Goal: Information Seeking & Learning: Learn about a topic

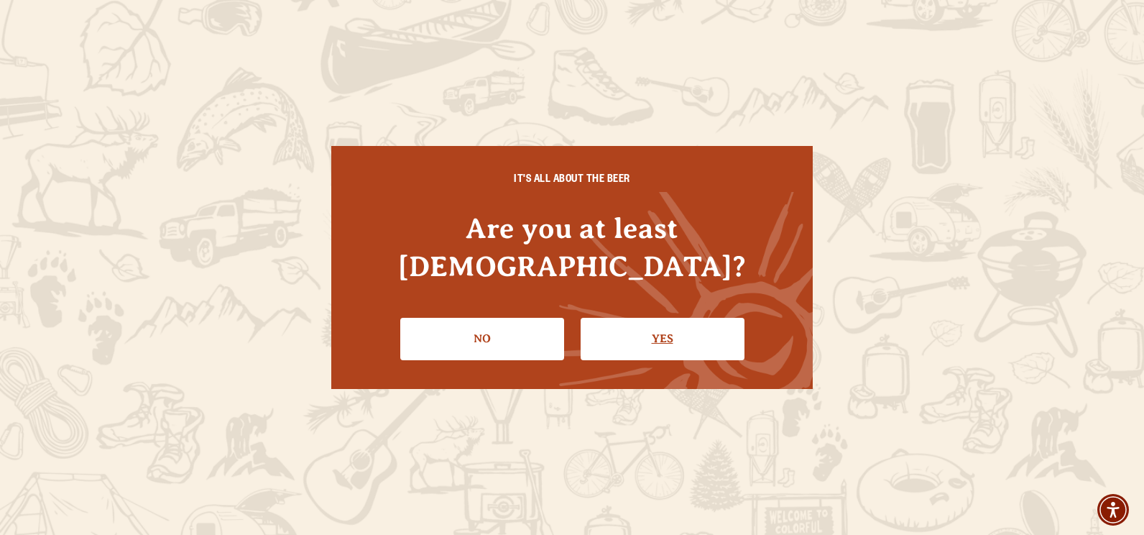
click at [646, 322] on link "Yes" at bounding box center [663, 339] width 164 height 42
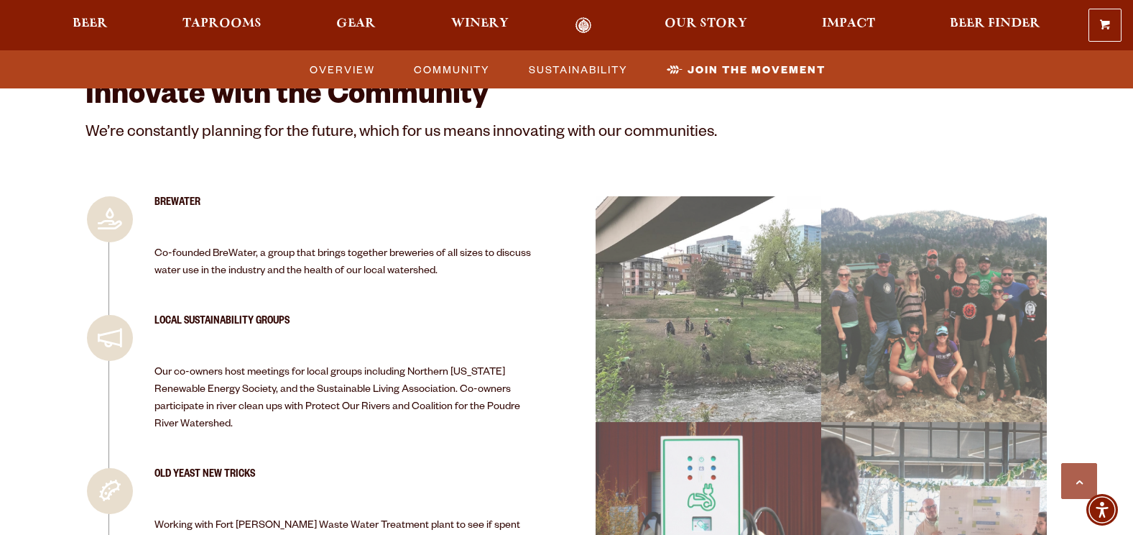
scroll to position [2299, 0]
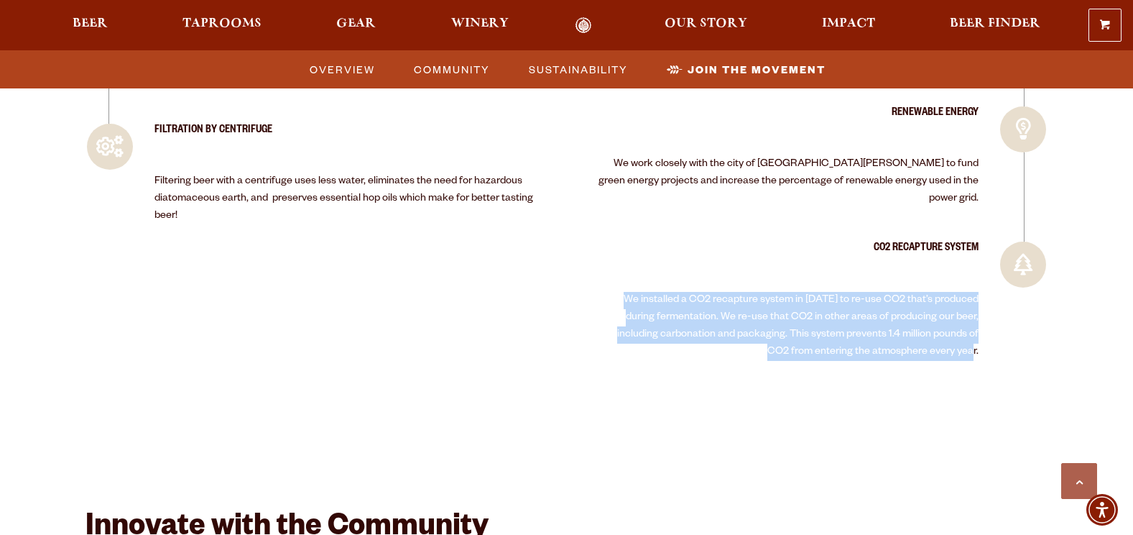
drag, startPoint x: 604, startPoint y: 275, endPoint x: 990, endPoint y: 341, distance: 392.1
click at [990, 341] on article "CO2 Recapture System We installed a CO2 recapture system in 2023 to re-use CO2 …" at bounding box center [822, 306] width 453 height 131
copy p "We installed a CO2 recapture system in [DATE] to re-use CO2 that’s produced dur…"
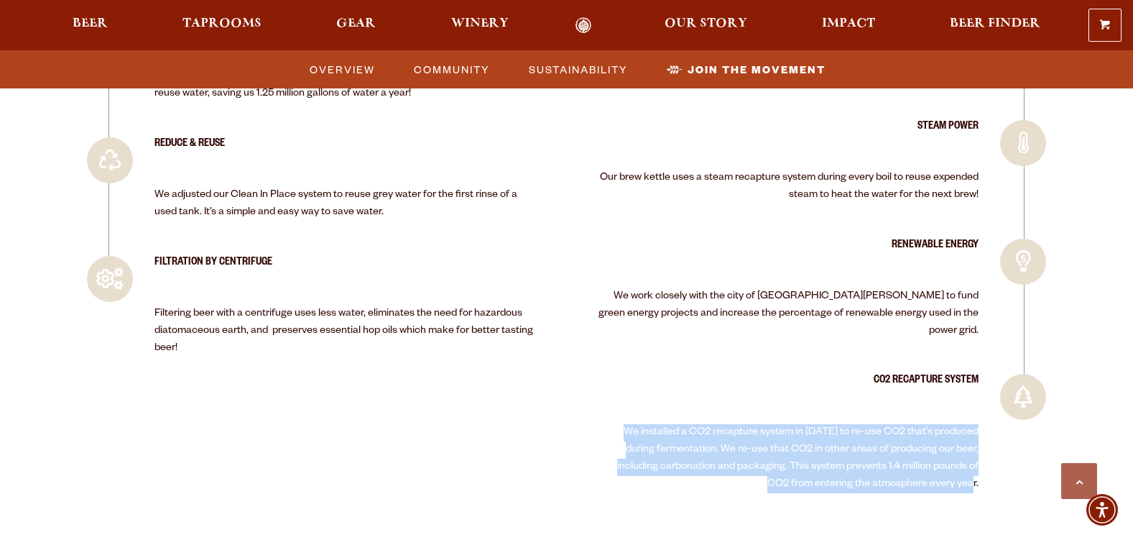
scroll to position [2156, 0]
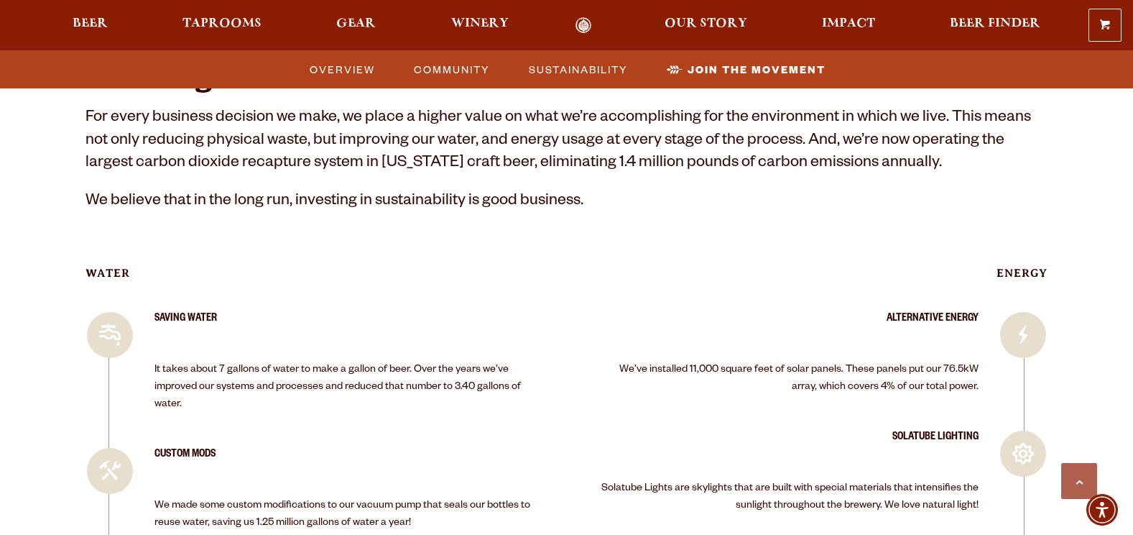
scroll to position [1724, 0]
